Goal: Information Seeking & Learning: Learn about a topic

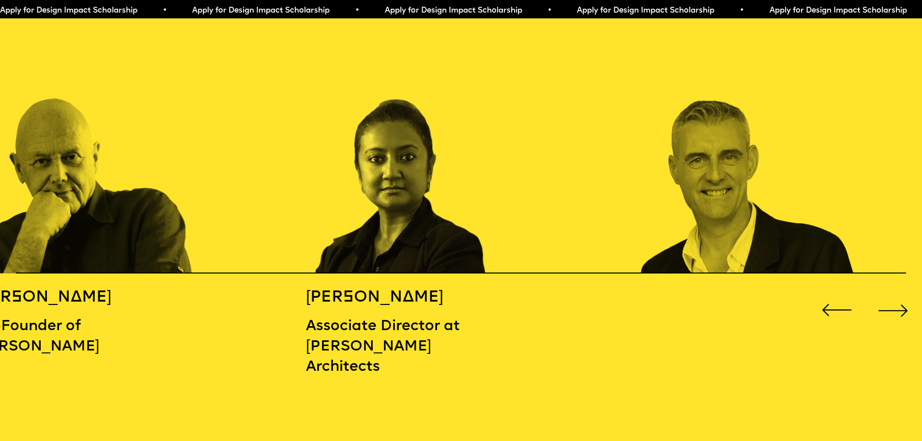
scroll to position [1500, 0]
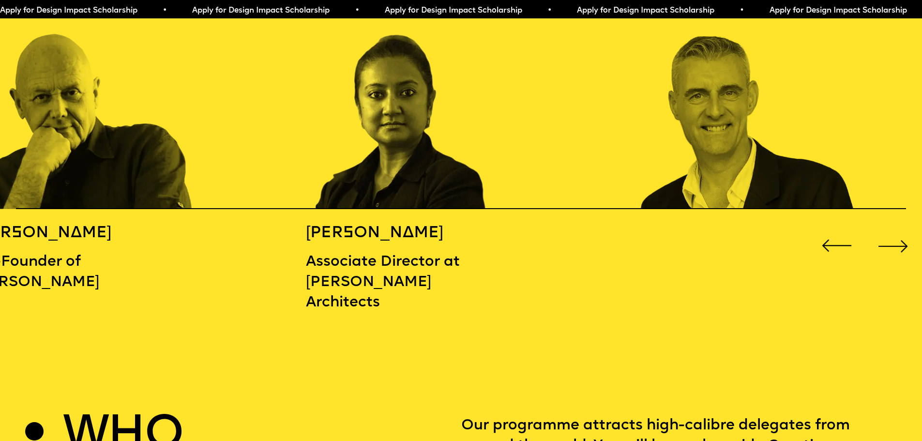
click at [902, 242] on div "Next slide" at bounding box center [892, 245] width 37 height 37
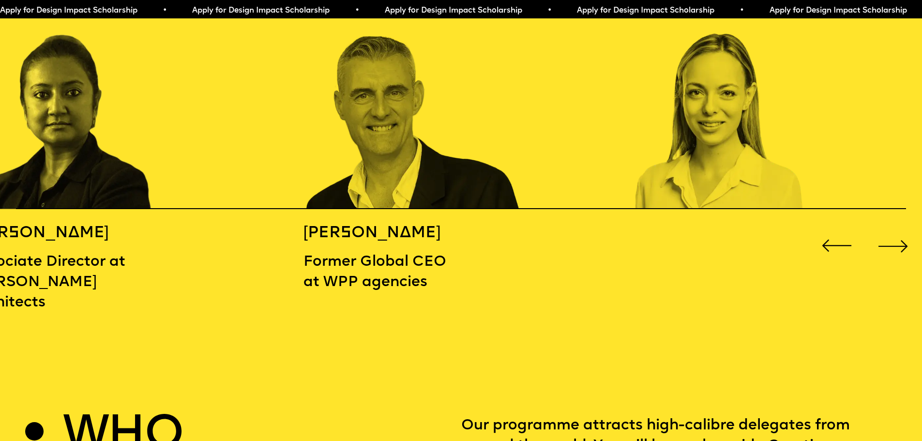
click at [902, 242] on div "Next slide" at bounding box center [892, 245] width 37 height 37
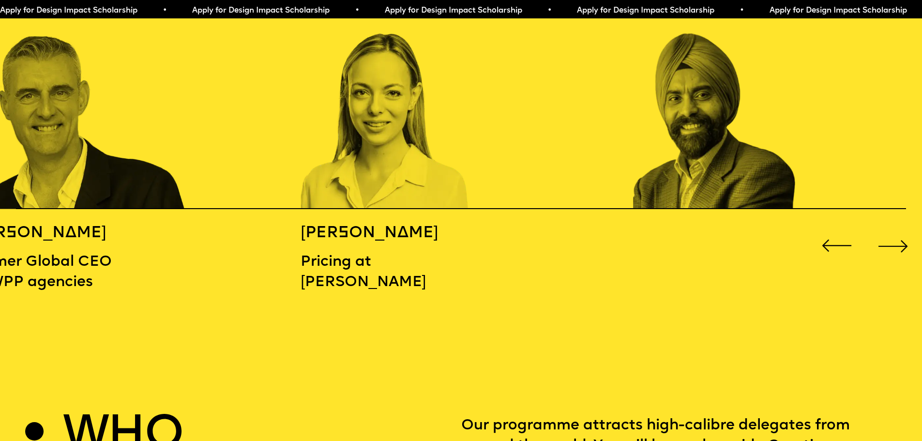
click at [902, 242] on div "Next slide" at bounding box center [892, 245] width 37 height 37
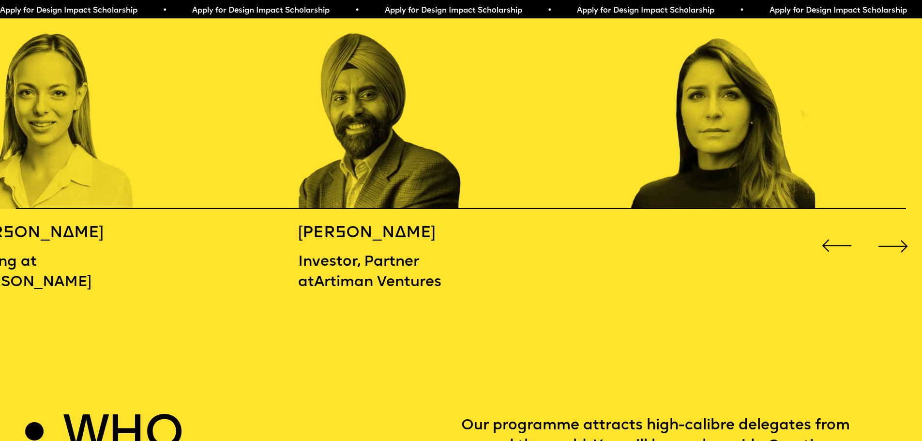
click at [902, 242] on div "Next slide" at bounding box center [892, 245] width 37 height 37
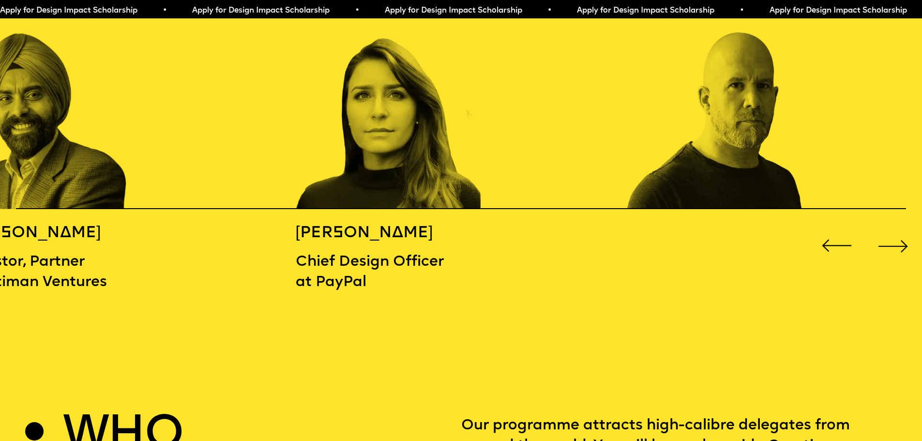
click at [902, 242] on div "Next slide" at bounding box center [892, 245] width 37 height 37
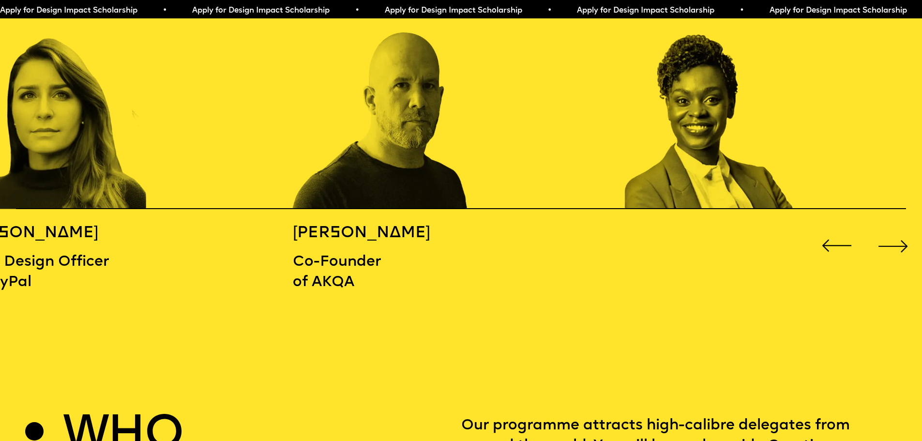
click at [902, 242] on div "Next slide" at bounding box center [892, 245] width 37 height 37
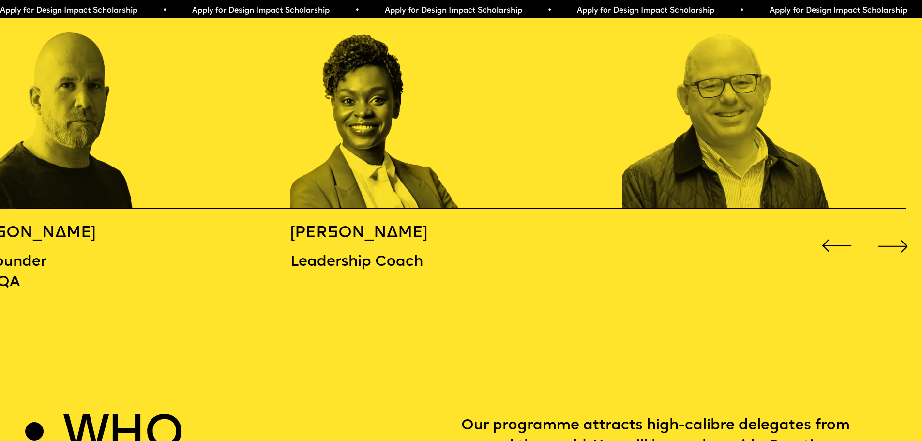
click at [902, 242] on div "Next slide" at bounding box center [892, 245] width 37 height 37
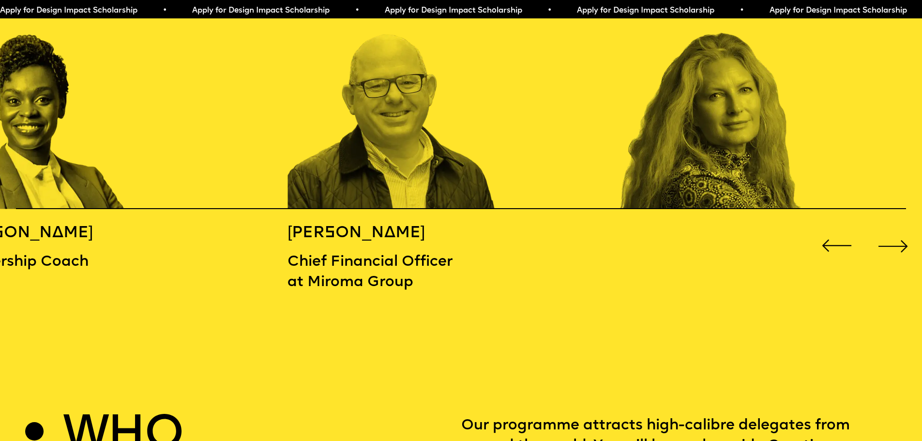
click at [902, 242] on div "Next slide" at bounding box center [892, 245] width 37 height 37
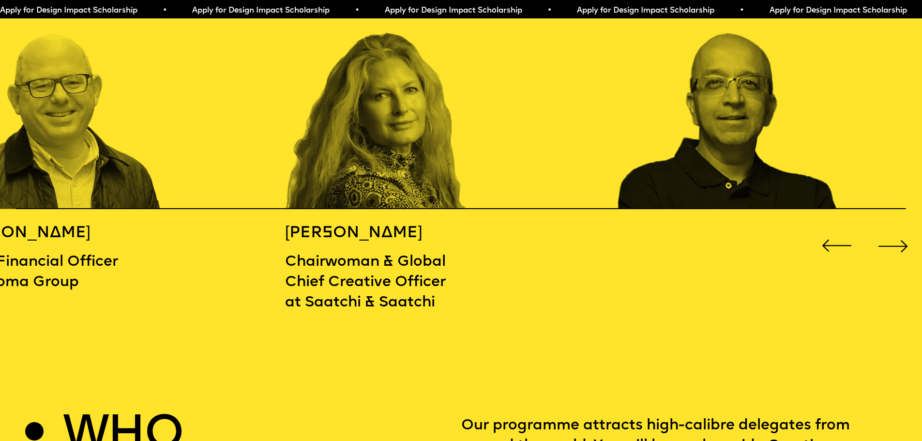
click at [902, 242] on div "Next slide" at bounding box center [892, 245] width 37 height 37
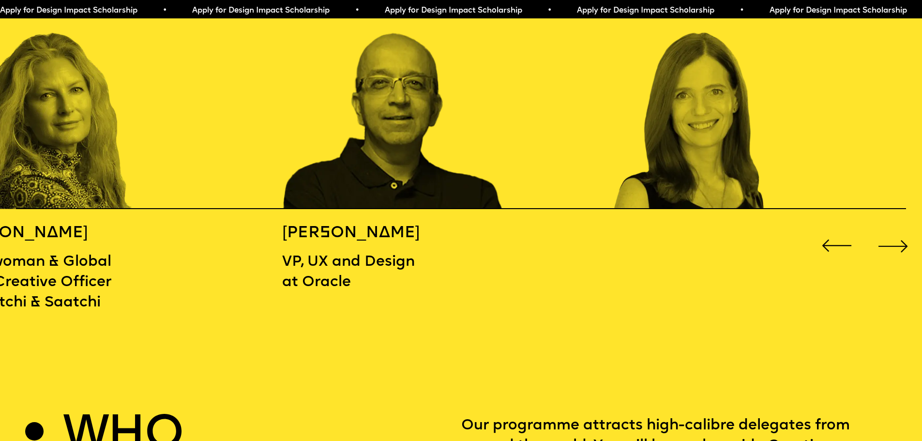
click at [902, 242] on div "Next slide" at bounding box center [892, 245] width 37 height 37
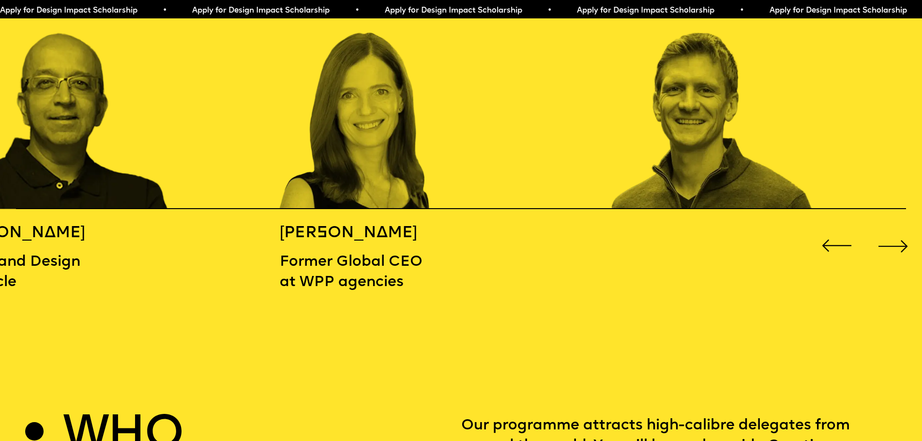
click at [902, 242] on div "Next slide" at bounding box center [892, 245] width 37 height 37
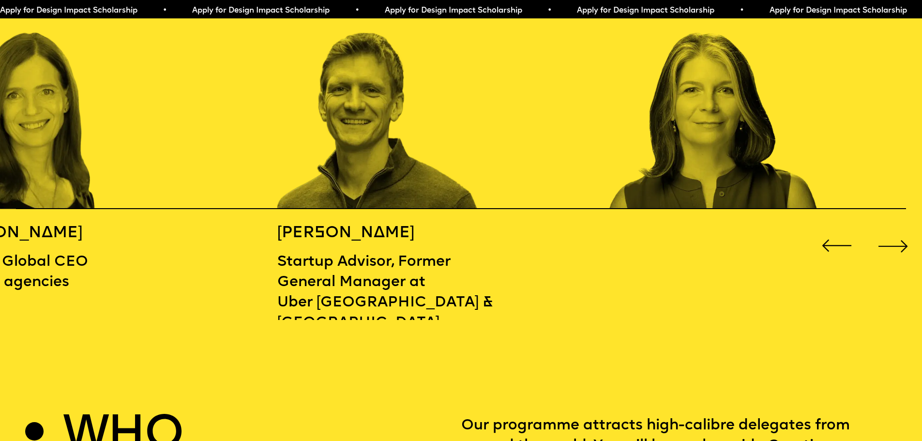
click at [902, 242] on div "Next slide" at bounding box center [892, 245] width 37 height 37
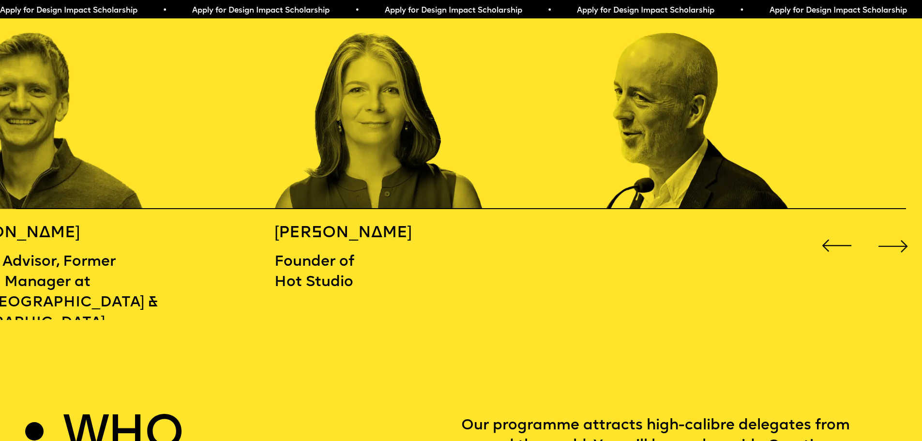
click at [902, 242] on div "Next slide" at bounding box center [892, 245] width 37 height 37
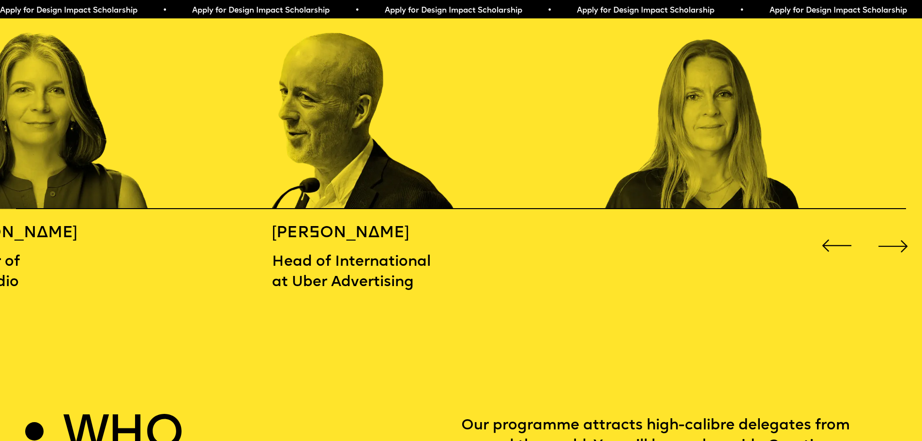
click at [902, 242] on div "Next slide" at bounding box center [892, 245] width 37 height 37
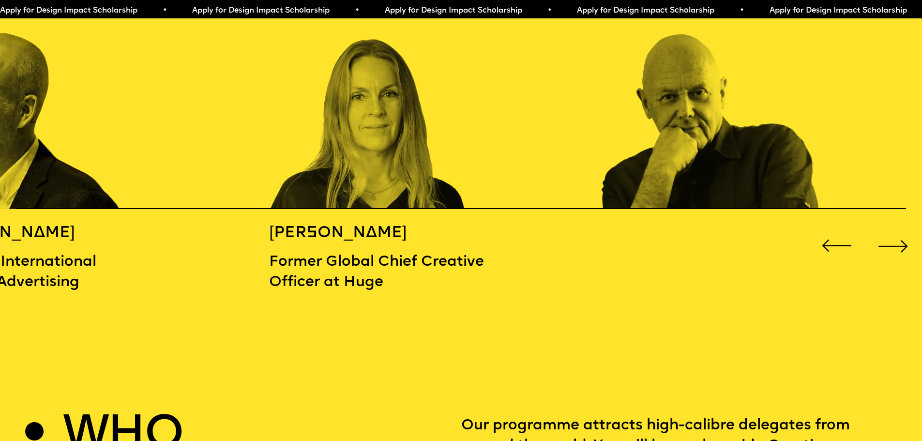
click at [902, 242] on div "Next slide" at bounding box center [892, 245] width 37 height 37
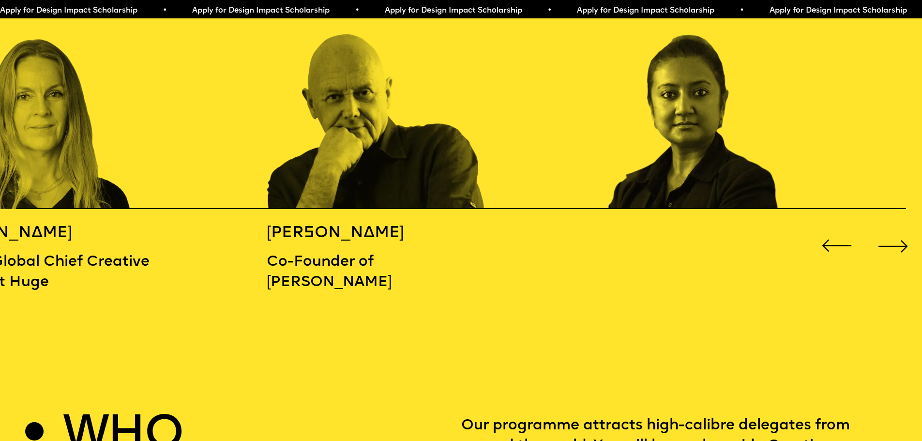
click at [406, 276] on p "Co-Founder of [PERSON_NAME]" at bounding box center [350, 272] width 166 height 41
click at [902, 242] on div "Next slide" at bounding box center [892, 245] width 37 height 37
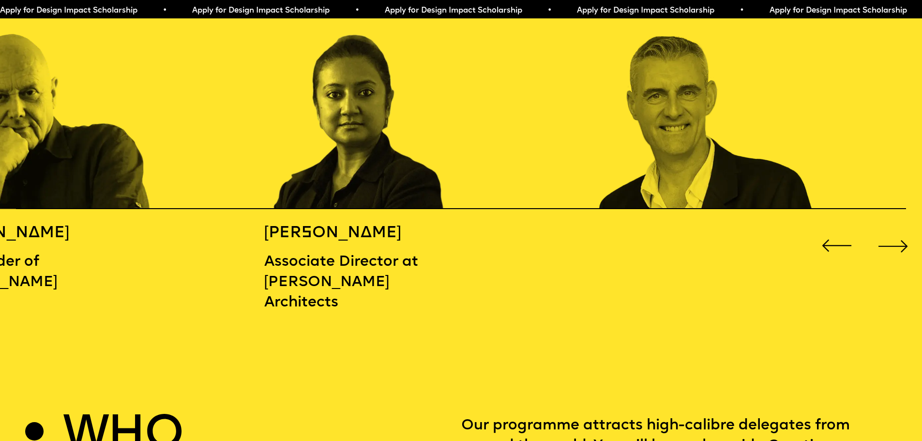
click at [902, 242] on div "Next slide" at bounding box center [892, 245] width 37 height 37
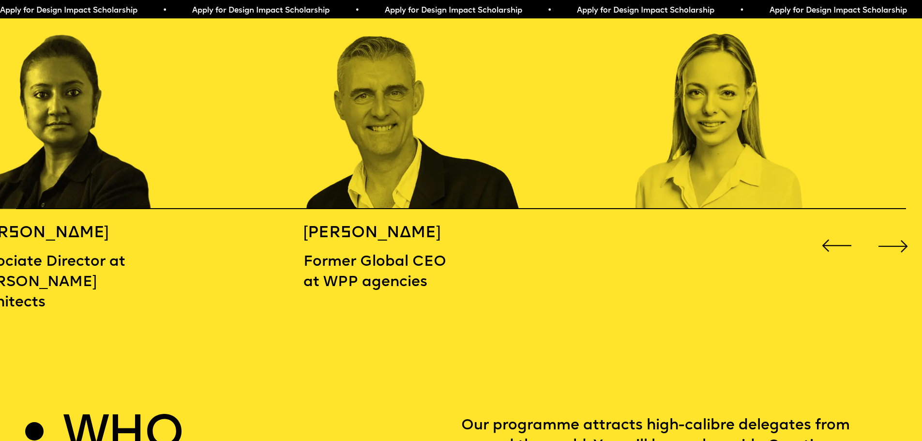
click at [902, 242] on div "Next slide" at bounding box center [892, 245] width 37 height 37
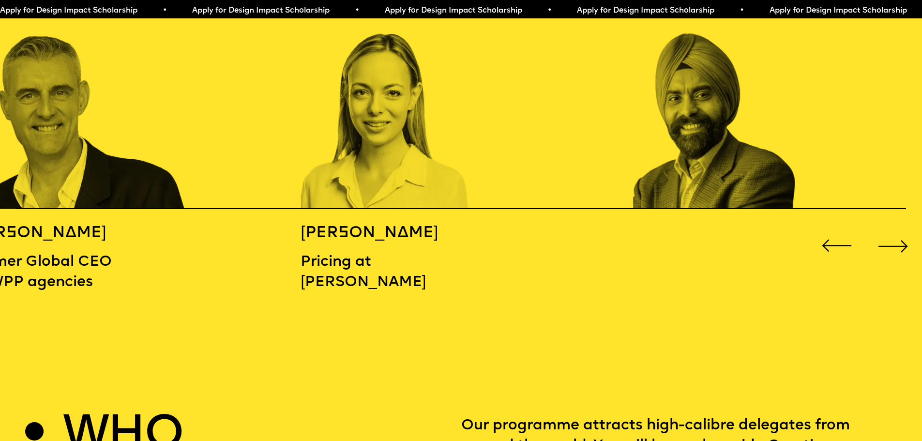
click at [902, 242] on div "Next slide" at bounding box center [892, 245] width 37 height 37
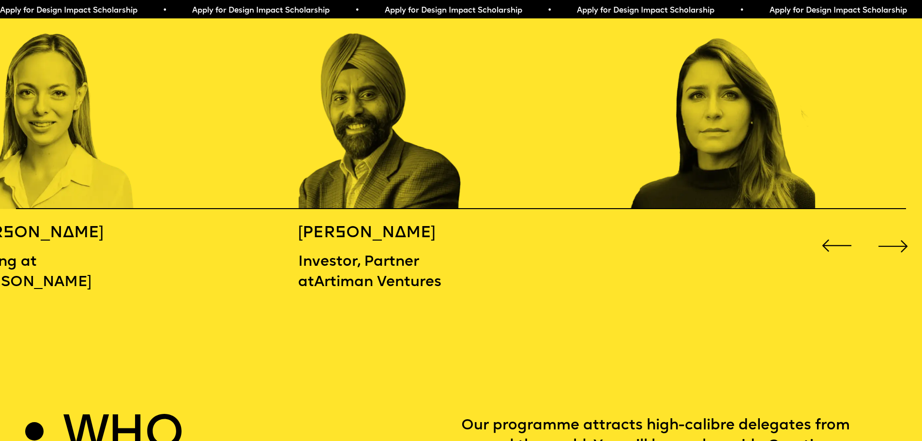
click at [902, 242] on div "Next slide" at bounding box center [892, 245] width 37 height 37
